Goal: Navigation & Orientation: Find specific page/section

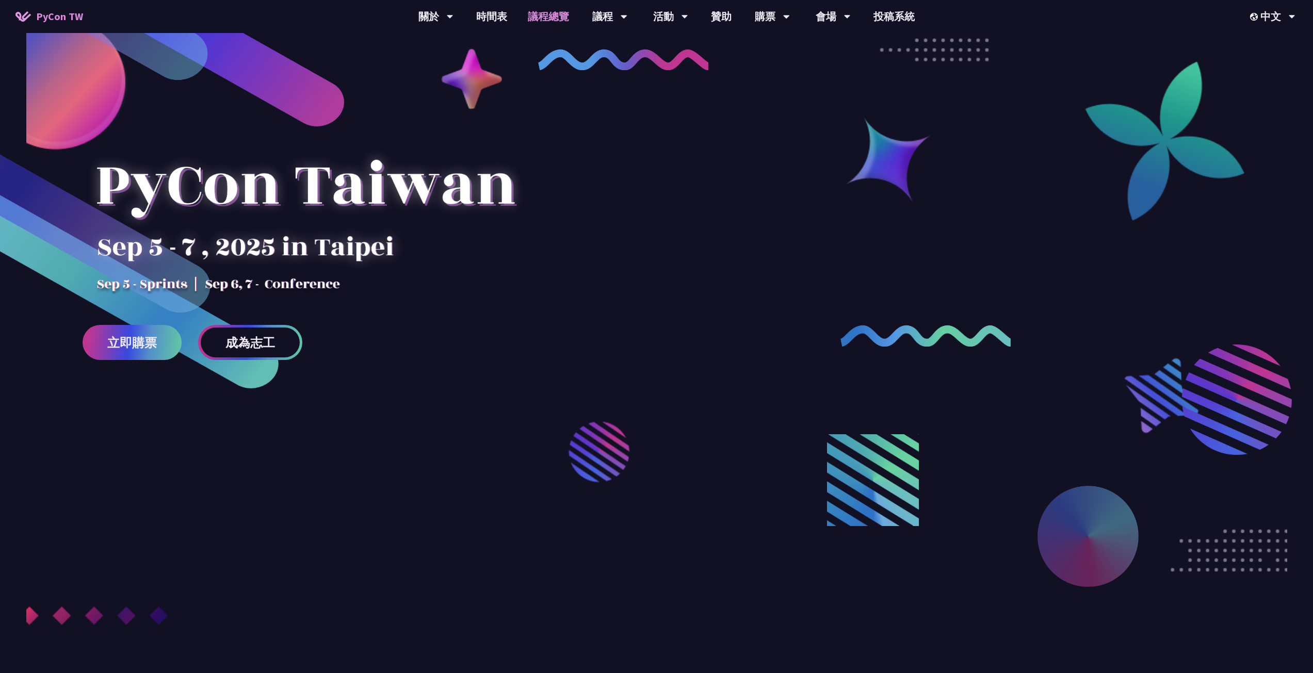
click at [535, 16] on link "議程總覽" at bounding box center [548, 16] width 62 height 33
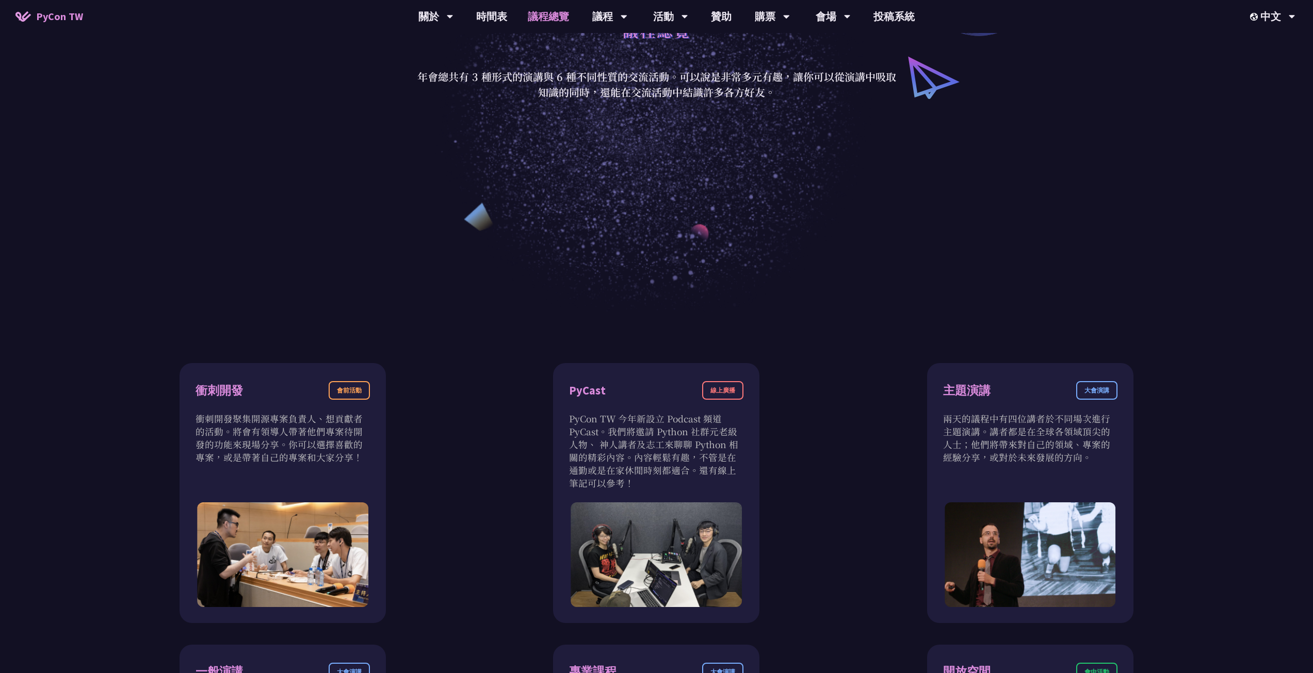
scroll to position [258, 0]
click at [666, 69] on link "閃電秀" at bounding box center [670, 77] width 99 height 24
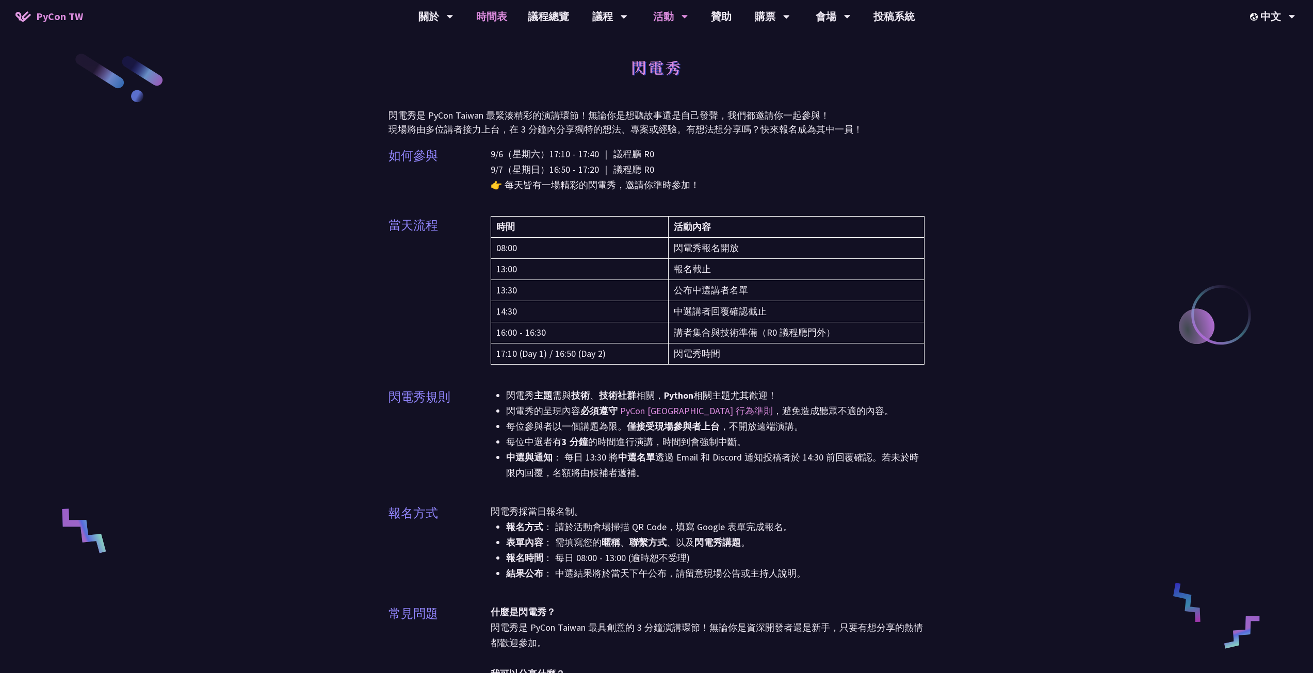
click at [484, 11] on link "時間表" at bounding box center [492, 16] width 52 height 33
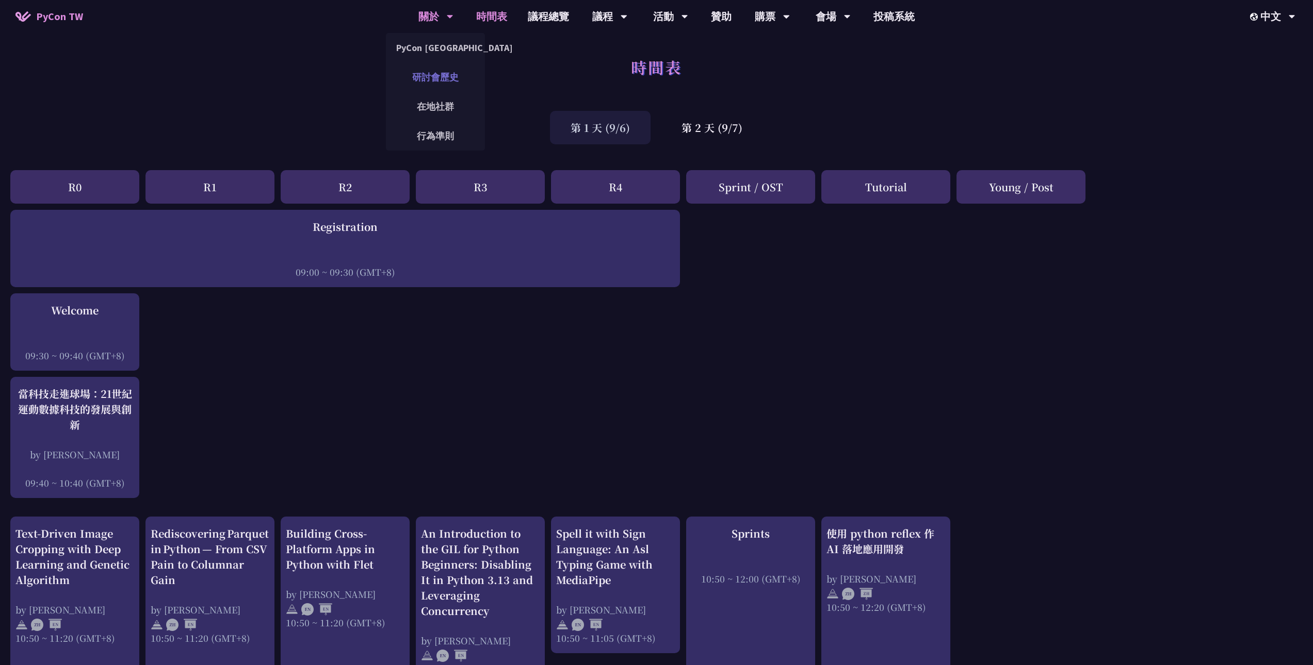
click at [437, 70] on link "研討會歷史" at bounding box center [435, 77] width 99 height 24
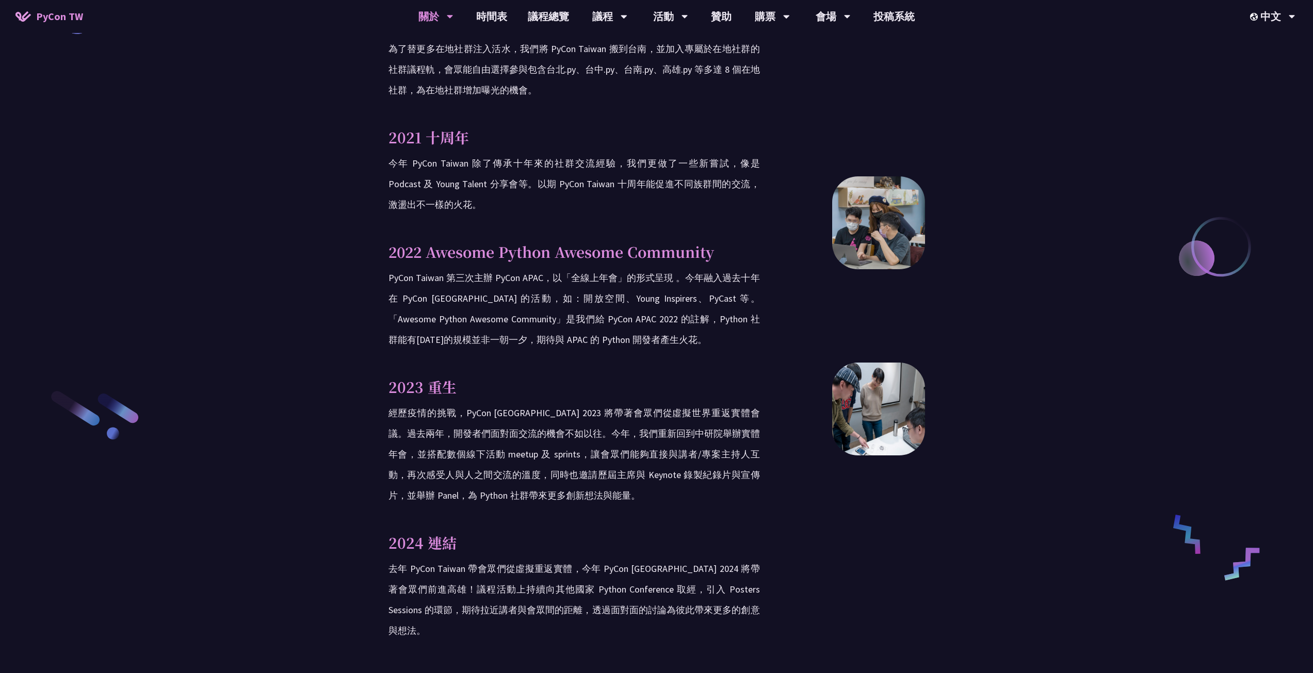
scroll to position [1547, 0]
